Goal: Check status: Check status

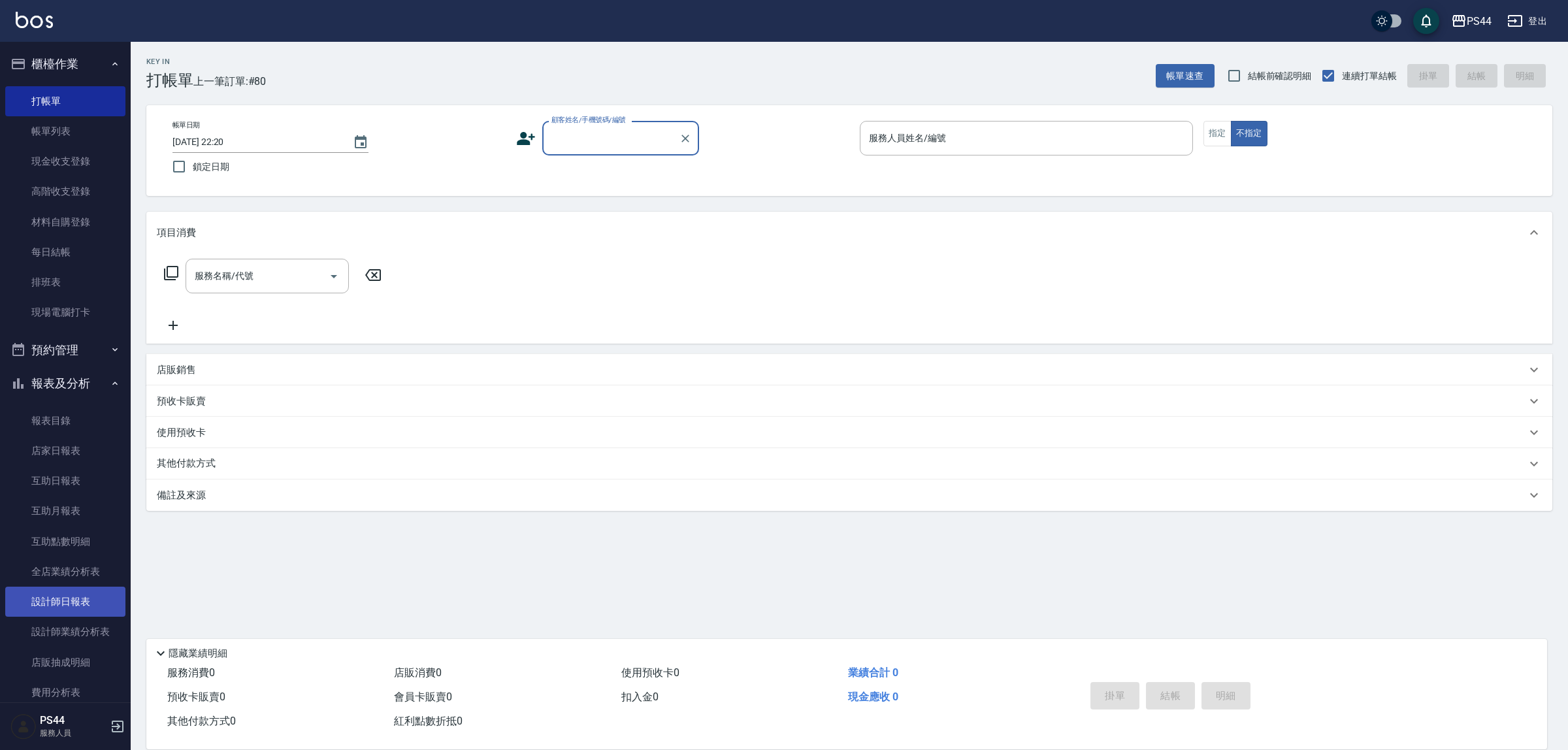
click at [74, 606] on link "設計師日報表" at bounding box center [65, 602] width 120 height 30
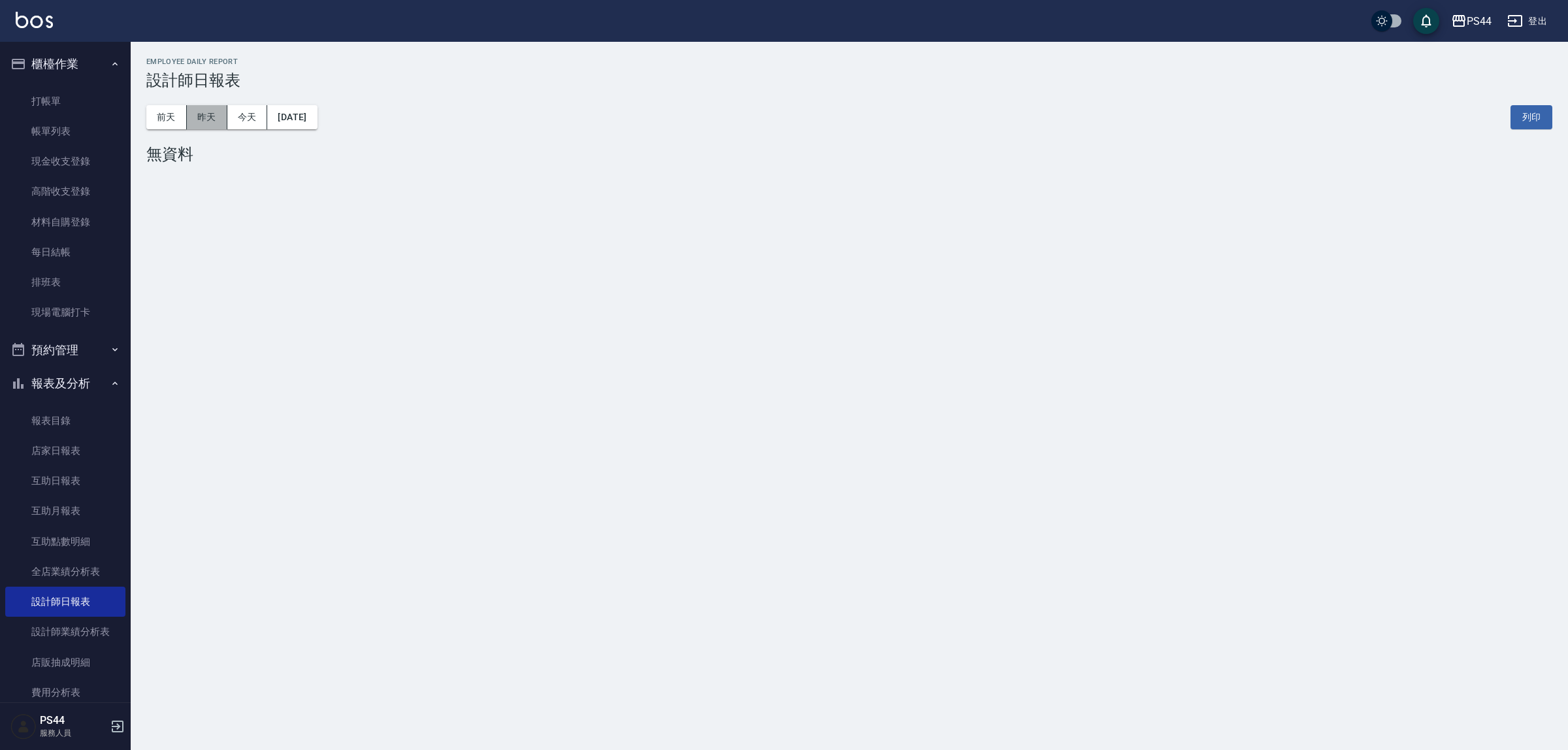
click at [211, 105] on button "昨天" at bounding box center [207, 117] width 40 height 24
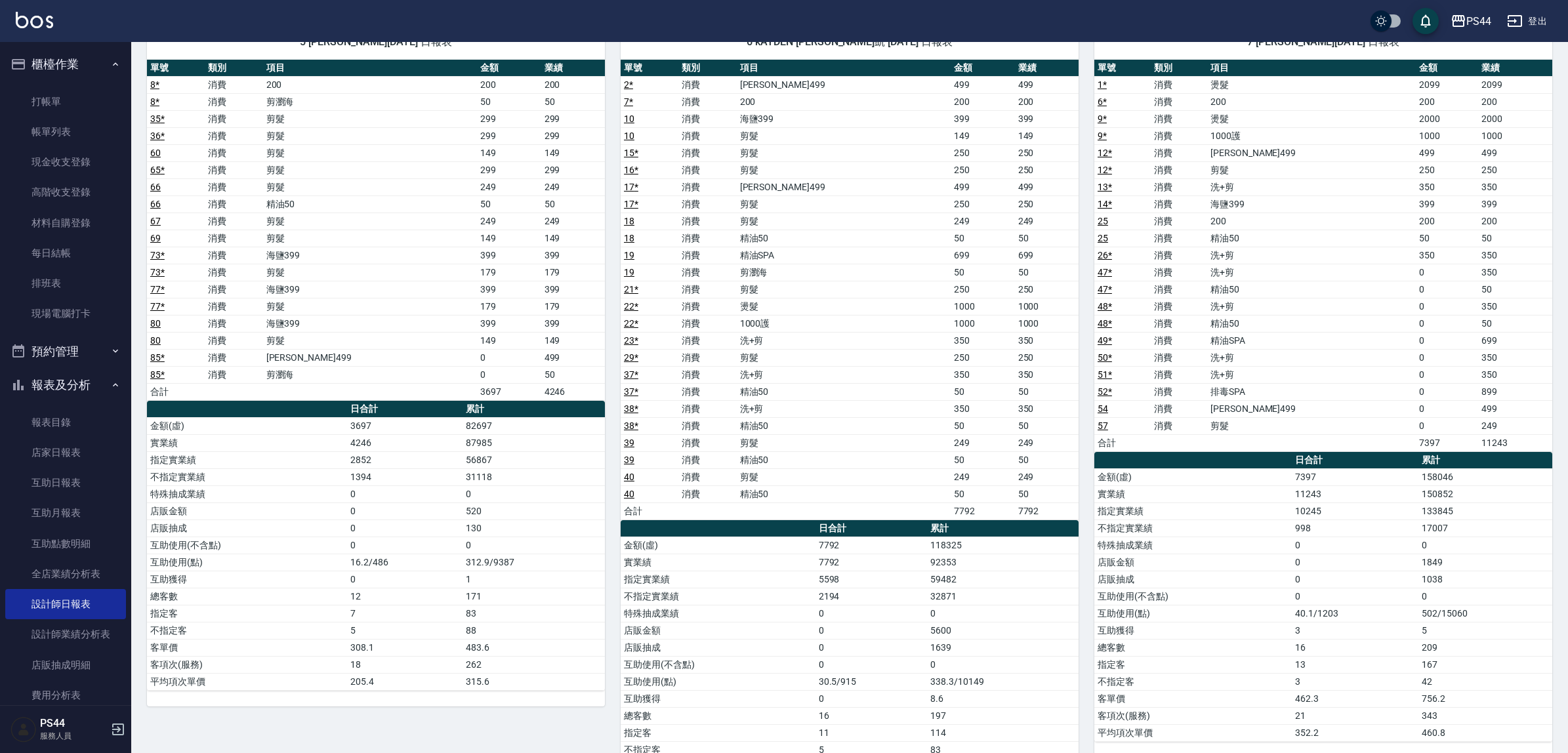
scroll to position [956, 0]
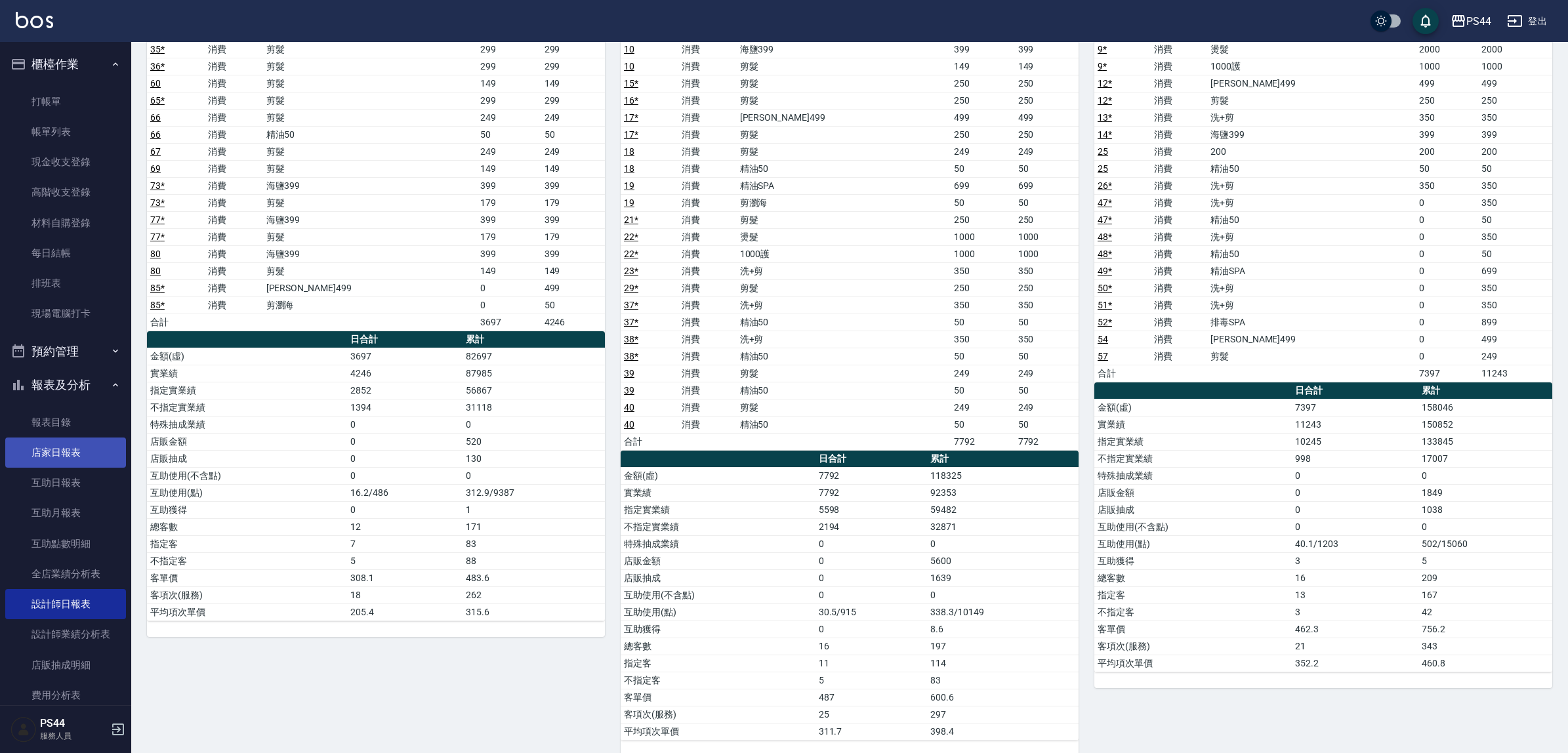
click at [51, 451] on link "店家日報表" at bounding box center [66, 453] width 121 height 30
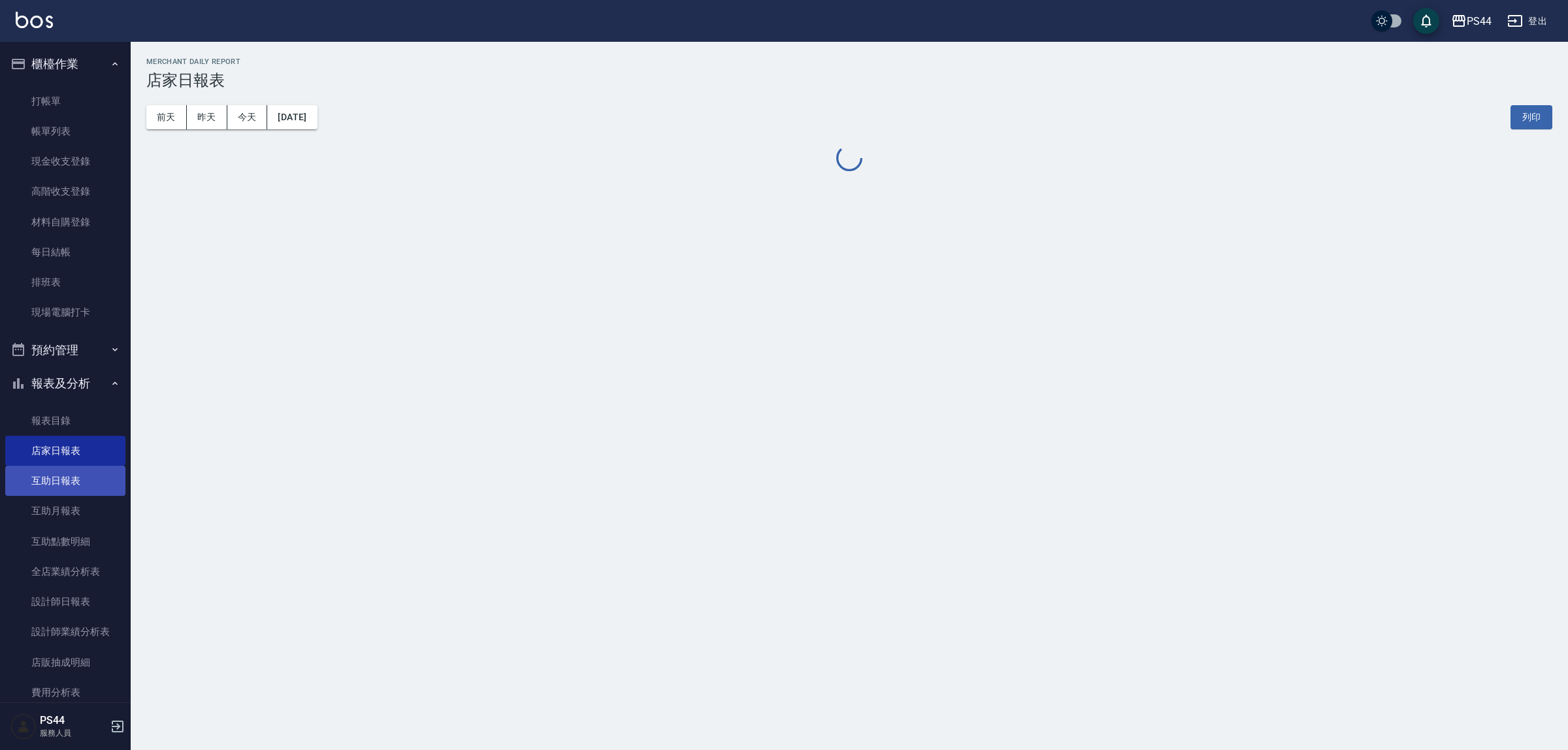
click at [64, 486] on link "互助日報表" at bounding box center [65, 481] width 120 height 30
click at [211, 110] on button "昨天" at bounding box center [207, 117] width 40 height 24
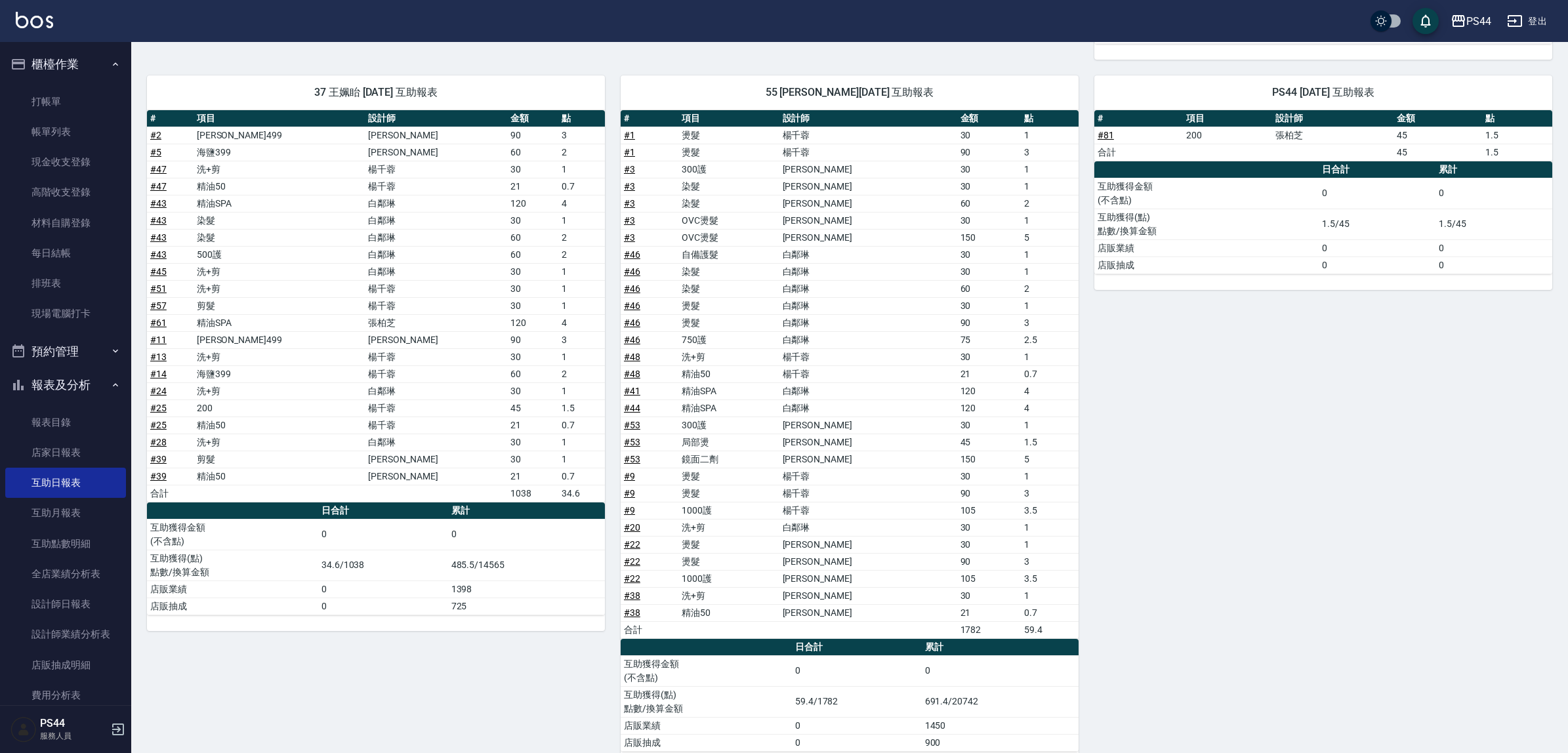
scroll to position [1357, 0]
